Goal: Task Accomplishment & Management: Use online tool/utility

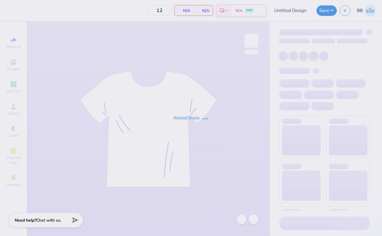
type input "Slices 1"
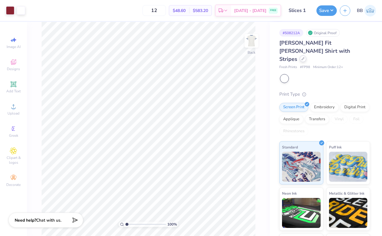
click at [302, 57] on icon at bounding box center [303, 58] width 3 height 3
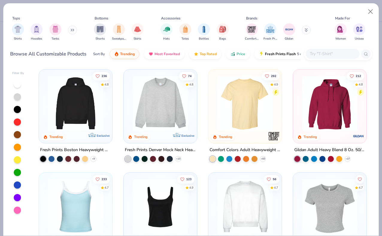
click at [316, 53] on input "text" at bounding box center [332, 53] width 46 height 7
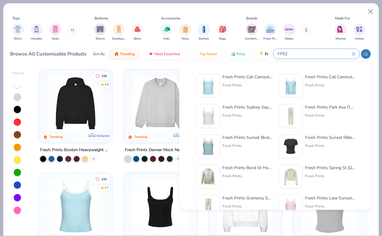
type input "FP52"
click at [243, 77] on div "Fresh Prints Cali Camisole Top" at bounding box center [248, 77] width 50 height 6
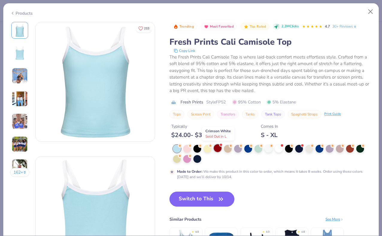
click at [217, 147] on div at bounding box center [218, 148] width 8 height 8
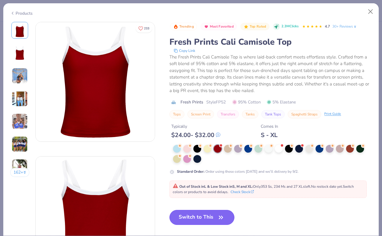
click at [196, 214] on button "Switch to This" at bounding box center [202, 217] width 65 height 15
type input "50"
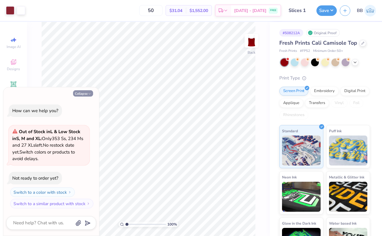
click at [80, 92] on button "Collapse" at bounding box center [83, 93] width 20 height 6
type textarea "x"
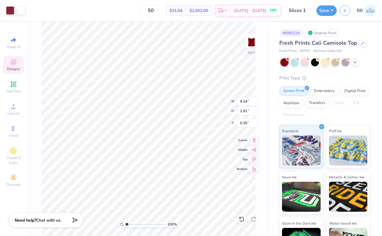
type input "1.64"
click at [156, 10] on input "50" at bounding box center [150, 10] width 23 height 11
type input "5"
type input "200"
click at [300, 12] on input "Slices 1" at bounding box center [298, 10] width 29 height 12
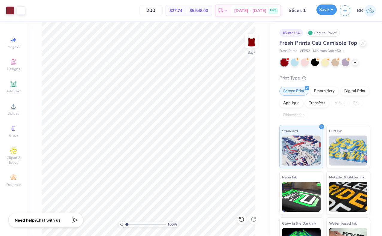
click at [332, 13] on button "Save" at bounding box center [327, 9] width 20 height 10
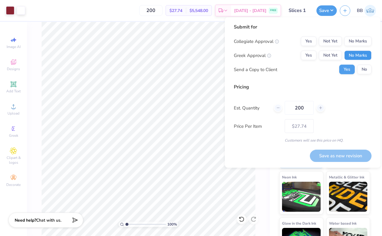
click at [367, 57] on button "No Marks" at bounding box center [357, 56] width 27 height 10
click at [314, 42] on button "Yes" at bounding box center [309, 42] width 16 height 10
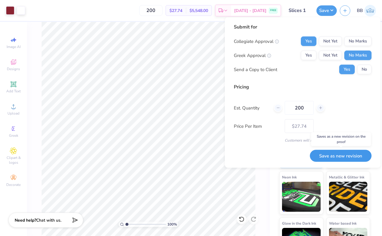
click at [325, 157] on button "Save as new revision" at bounding box center [341, 155] width 62 height 12
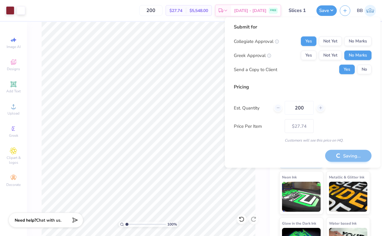
type input "– –"
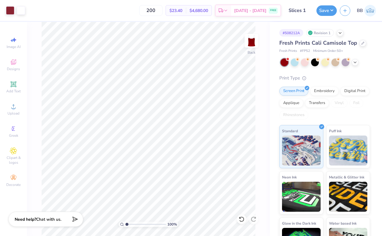
click at [28, 216] on strong "Need help?" at bounding box center [26, 219] width 22 height 6
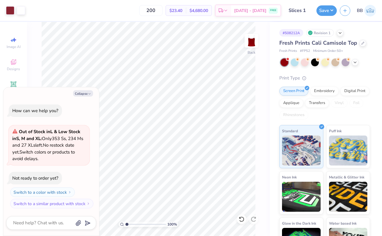
type textarea "x"
